Goal: Transaction & Acquisition: Subscribe to service/newsletter

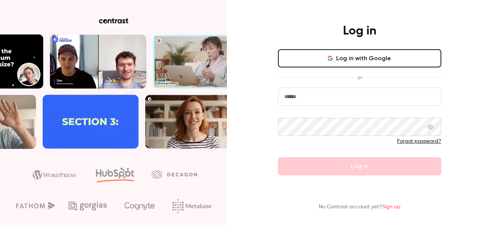
click at [393, 204] on link "Sign up" at bounding box center [391, 206] width 19 height 5
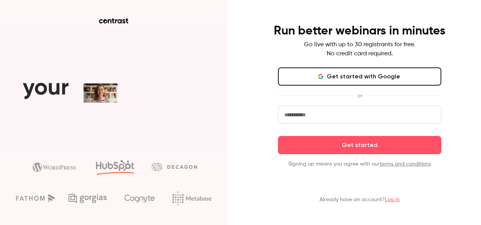
click at [392, 201] on link "Log in" at bounding box center [392, 199] width 15 height 5
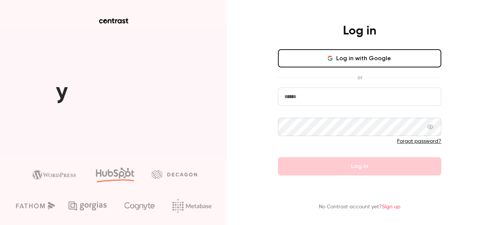
click at [389, 206] on link "Sign up" at bounding box center [391, 206] width 19 height 5
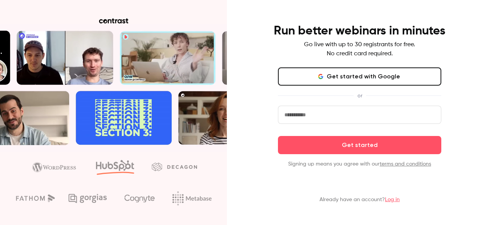
click at [364, 114] on input "email" at bounding box center [360, 115] width 164 height 18
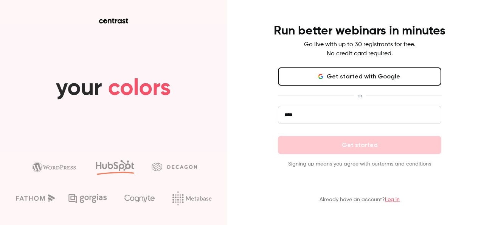
type input "**********"
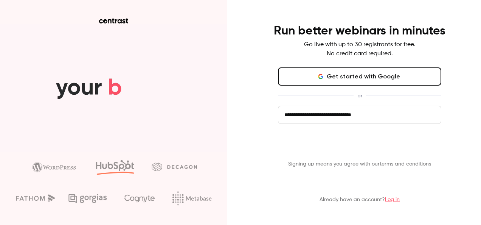
click at [366, 142] on button "Get started" at bounding box center [360, 145] width 164 height 18
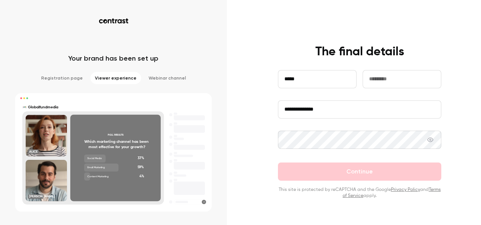
type input "****"
click at [378, 79] on input "text" at bounding box center [402, 79] width 79 height 18
type input "**********"
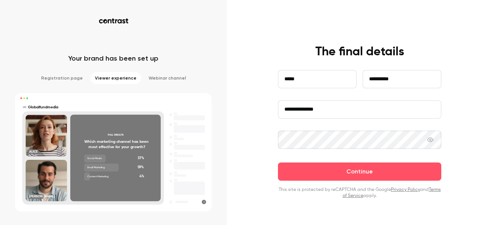
drag, startPoint x: 334, startPoint y: 108, endPoint x: 276, endPoint y: 107, distance: 57.6
click at [276, 107] on div "**********" at bounding box center [360, 121] width 197 height 154
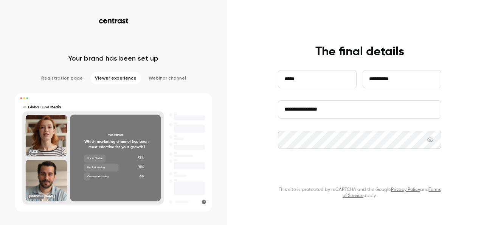
type input "**********"
click at [332, 168] on button "Continue" at bounding box center [360, 171] width 164 height 18
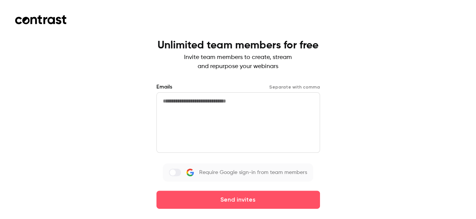
scroll to position [9, 0]
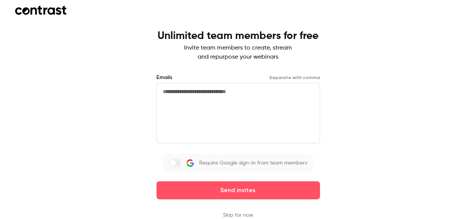
click at [241, 213] on button "Skip for now" at bounding box center [238, 216] width 30 height 8
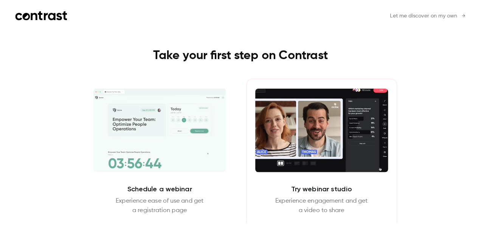
scroll to position [0, 0]
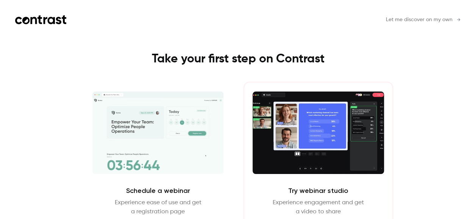
click at [445, 20] on span "Let me discover on my own" at bounding box center [419, 20] width 67 height 8
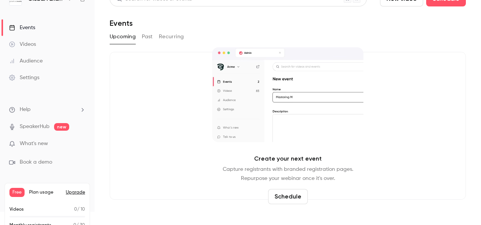
scroll to position [14, 0]
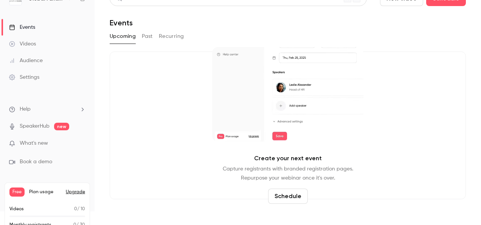
click at [53, 40] on link "Videos" at bounding box center [47, 44] width 95 height 17
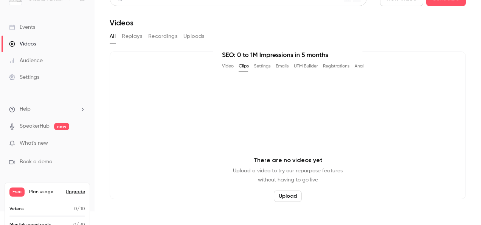
click at [278, 192] on button "Upload" at bounding box center [288, 195] width 28 height 11
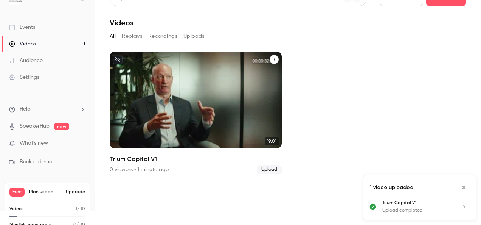
click at [152, 80] on div "Global Fund Media [DATE] Trium Capital V1" at bounding box center [196, 99] width 172 height 97
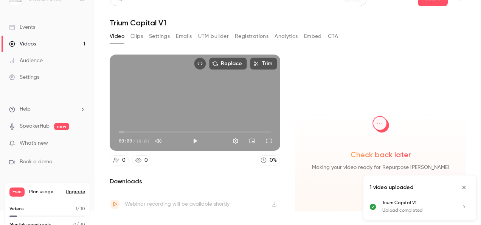
click at [134, 34] on button "Clips" at bounding box center [137, 36] width 12 height 12
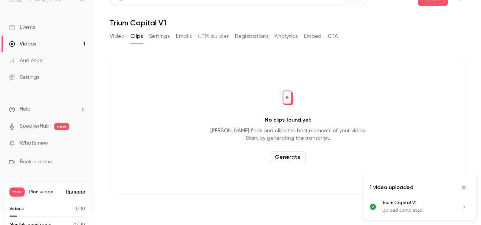
click at [289, 157] on button "Generate" at bounding box center [288, 157] width 36 height 12
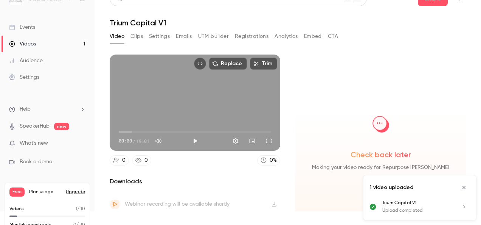
click at [462, 185] on icon "Close uploads list" at bounding box center [464, 187] width 6 height 5
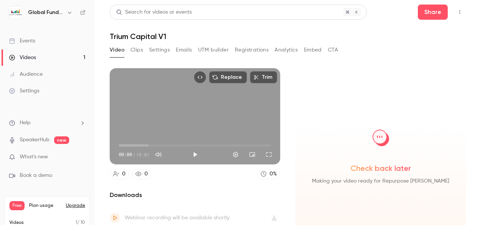
click at [135, 45] on button "Clips" at bounding box center [137, 50] width 12 height 12
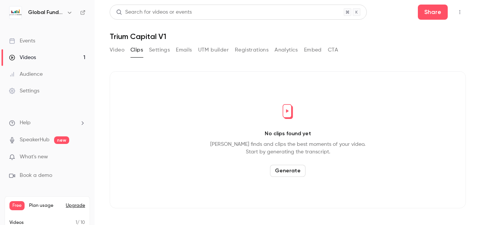
click at [276, 170] on button "Generate" at bounding box center [288, 171] width 36 height 12
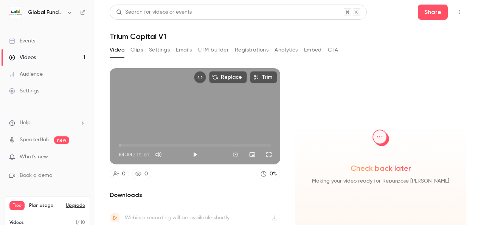
scroll to position [26, 0]
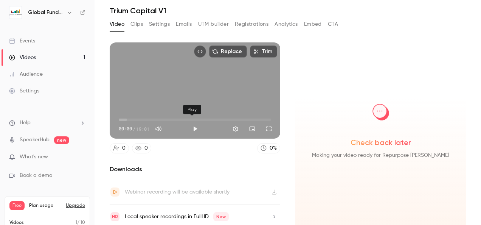
click at [188, 126] on button "Play" at bounding box center [195, 128] width 15 height 15
click at [192, 124] on button "Pause" at bounding box center [195, 128] width 15 height 15
type input "****"
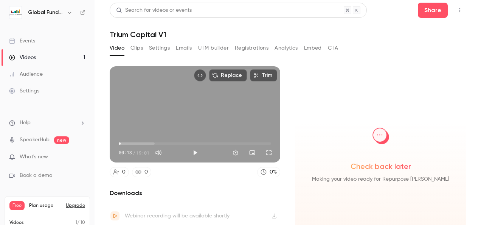
scroll to position [0, 0]
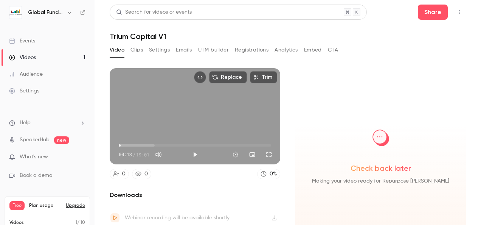
click at [137, 47] on button "Clips" at bounding box center [137, 50] width 12 height 12
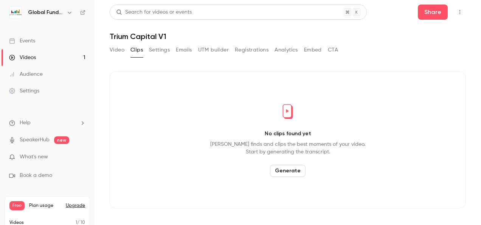
click at [117, 45] on button "Video" at bounding box center [117, 50] width 15 height 12
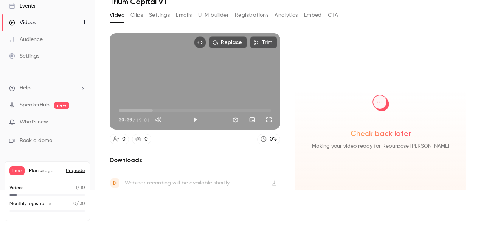
scroll to position [10, 0]
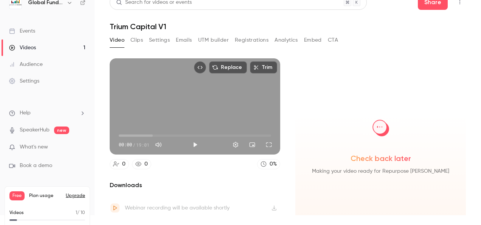
click at [140, 42] on button "Clips" at bounding box center [137, 40] width 12 height 12
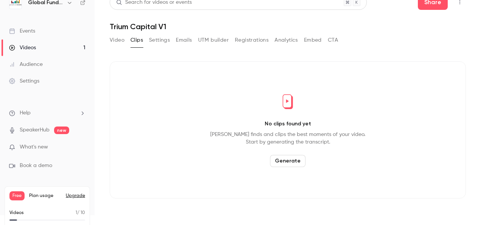
click at [282, 156] on button "Generate" at bounding box center [288, 161] width 36 height 12
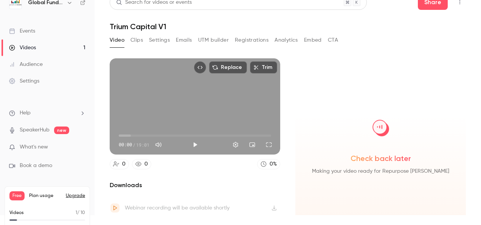
scroll to position [26, 0]
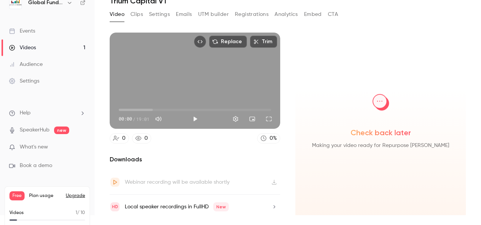
click at [66, 1] on button "button" at bounding box center [69, 2] width 9 height 9
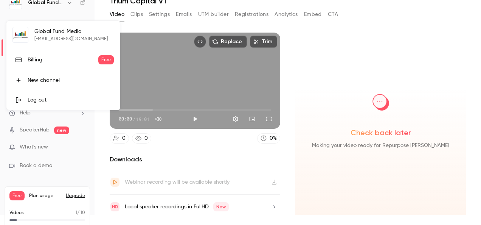
click at [70, 2] on div at bounding box center [240, 112] width 481 height 225
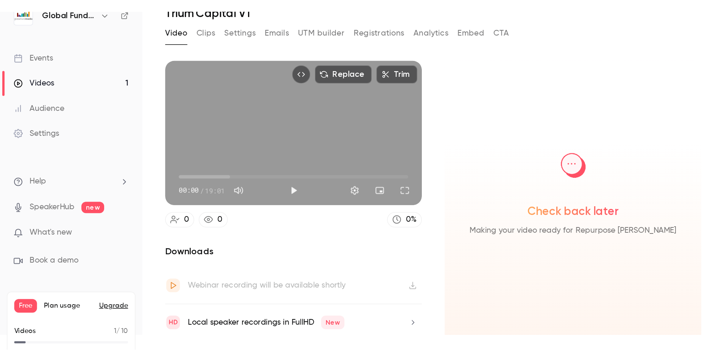
scroll to position [8, 0]
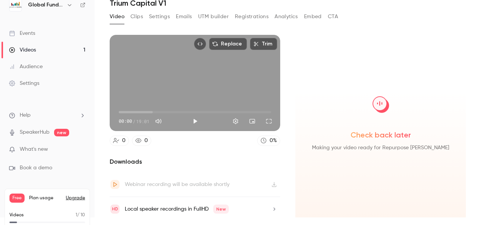
click at [313, 173] on div "Check back later Making your video ready for Repurpose [PERSON_NAME]" at bounding box center [381, 128] width 171 height 186
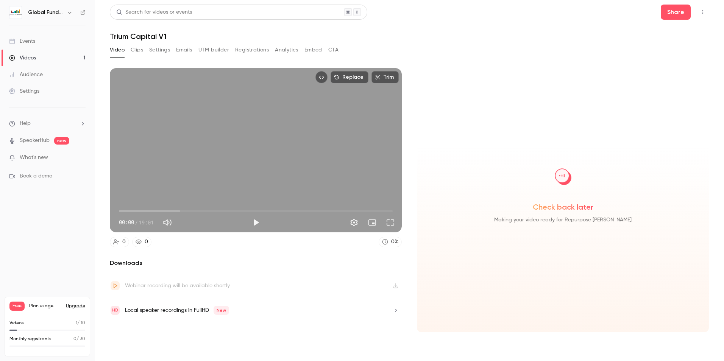
scroll to position [0, 0]
click at [140, 48] on button "Clips" at bounding box center [137, 50] width 12 height 12
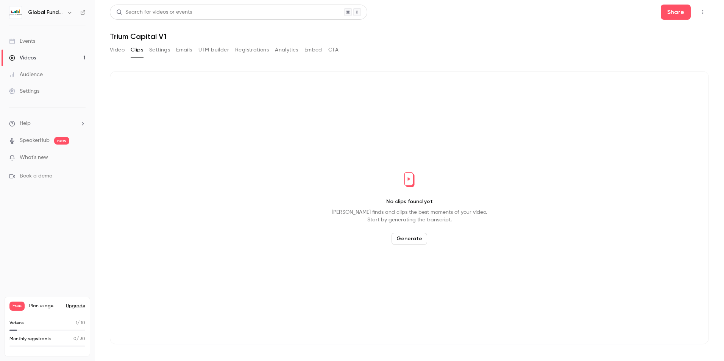
click at [411, 224] on button "Generate" at bounding box center [409, 239] width 36 height 12
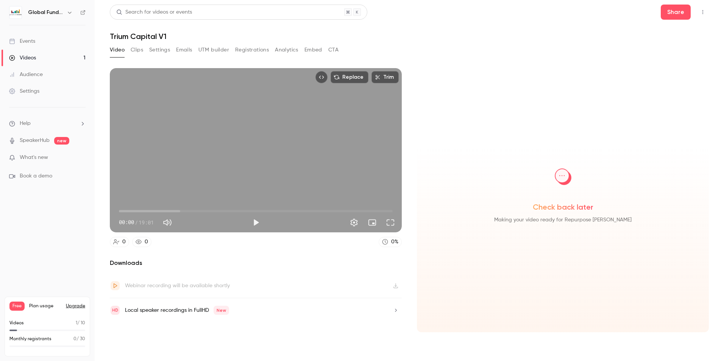
click at [54, 14] on h6 "Global Fund Media" at bounding box center [46, 13] width 36 height 8
click at [69, 12] on icon "button" at bounding box center [70, 12] width 6 height 6
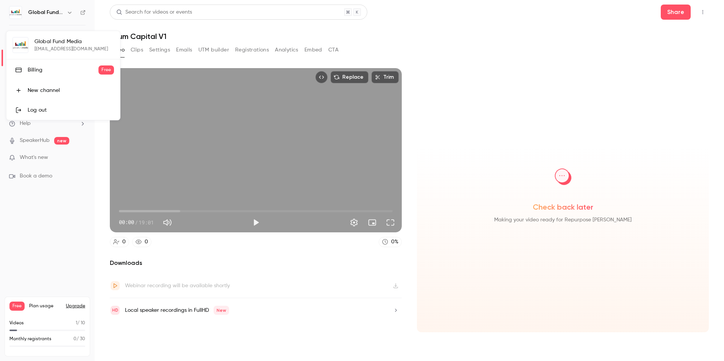
click at [69, 47] on div "Global Fund Media [EMAIL_ADDRESS][DOMAIN_NAME] Billing Free New channel Log out" at bounding box center [63, 75] width 114 height 89
click at [481, 17] on div at bounding box center [362, 180] width 724 height 361
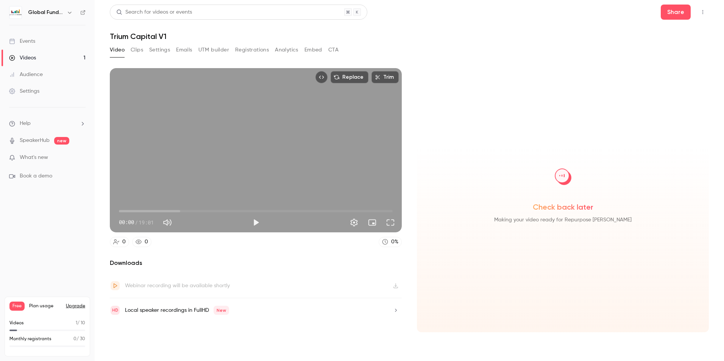
click at [481, 28] on header "Search for videos or events Share Trium Capital V1" at bounding box center [409, 23] width 599 height 36
